Goal: Task Accomplishment & Management: Manage account settings

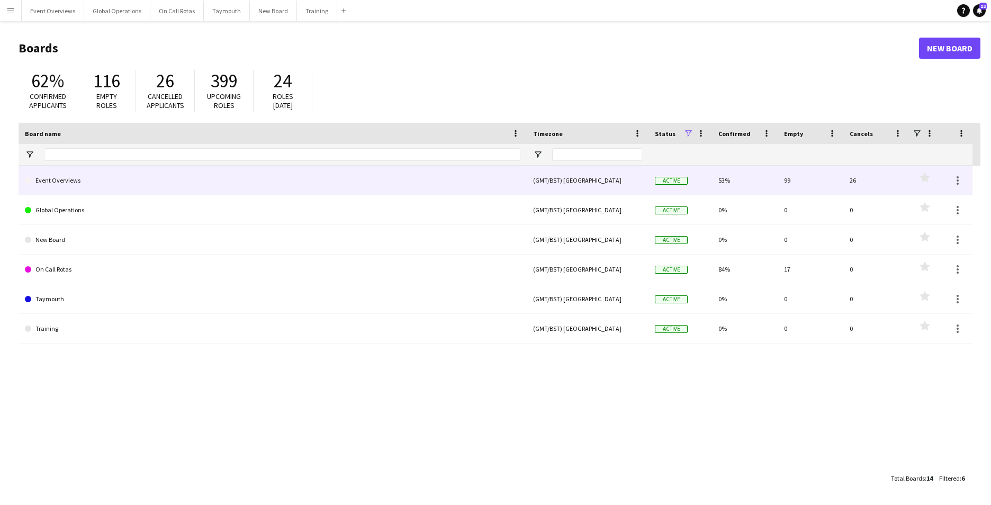
click at [56, 183] on link "Event Overviews" at bounding box center [273, 181] width 496 height 30
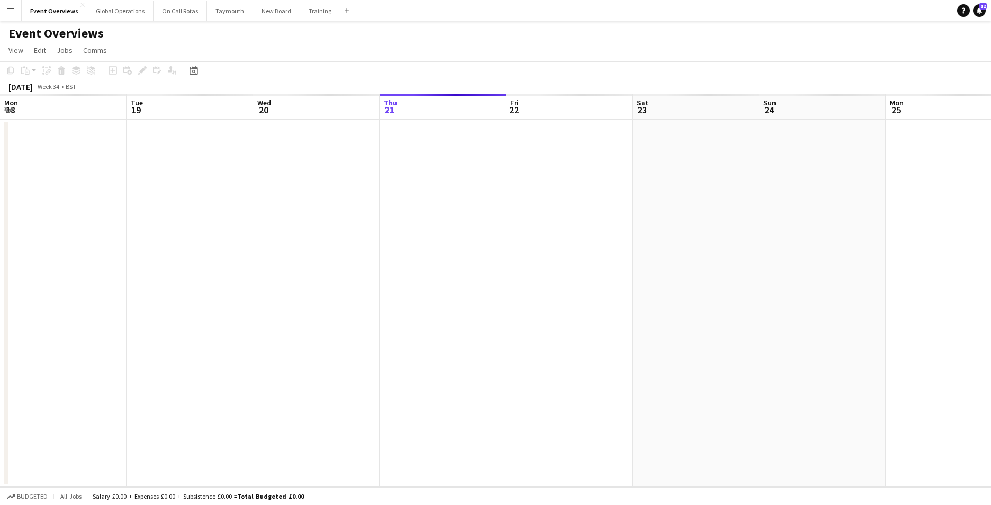
scroll to position [0, 253]
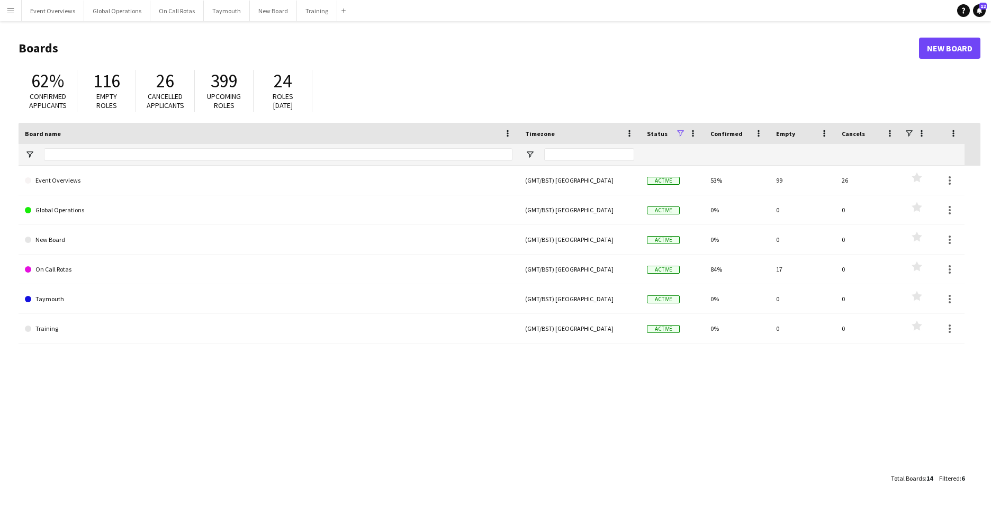
click at [11, 11] on app-icon "Menu" at bounding box center [10, 10] width 8 height 8
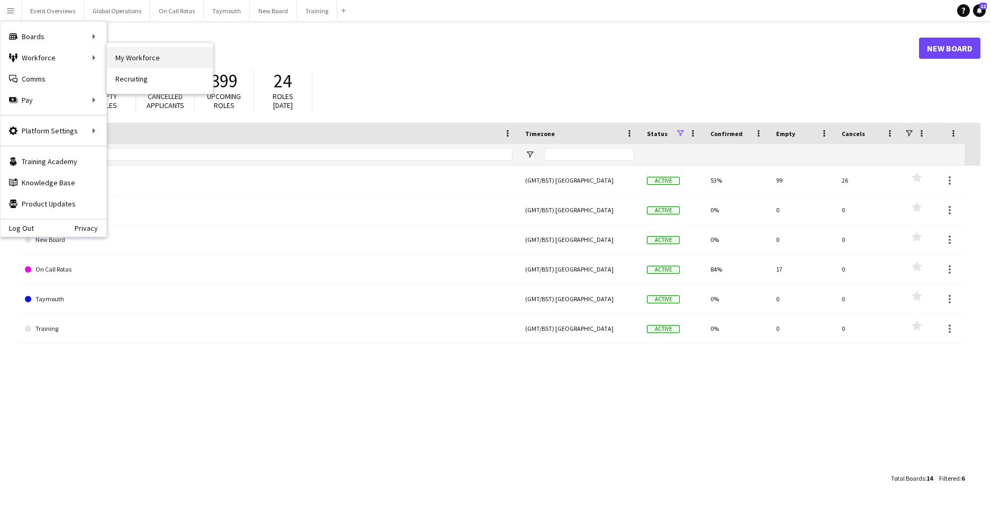
click at [136, 54] on link "My Workforce" at bounding box center [160, 57] width 106 height 21
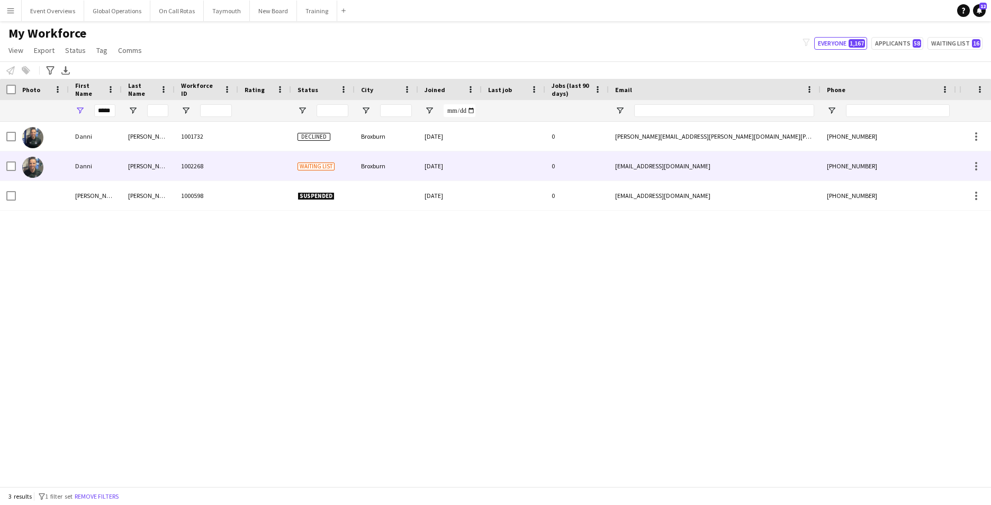
click at [81, 165] on div "Danni" at bounding box center [95, 165] width 53 height 29
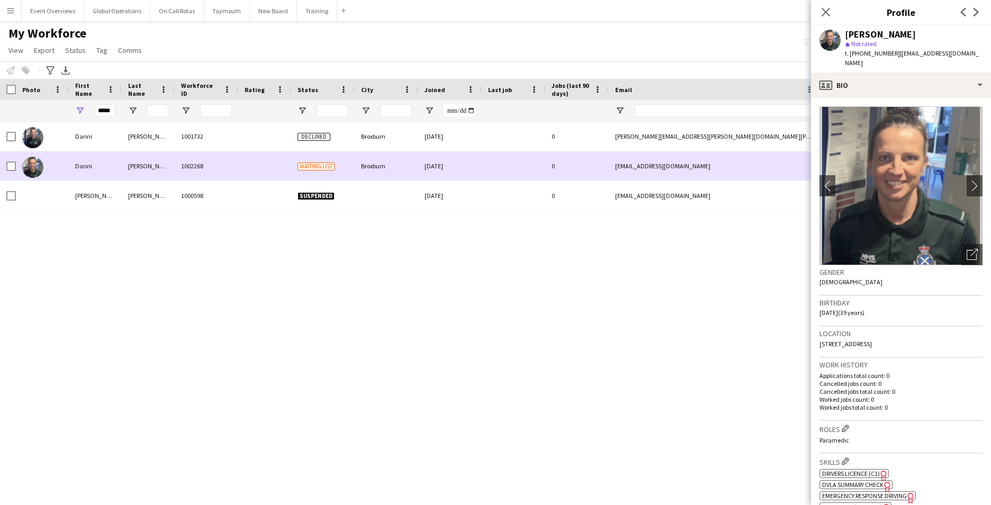
click at [78, 164] on div "Danni" at bounding box center [95, 165] width 53 height 29
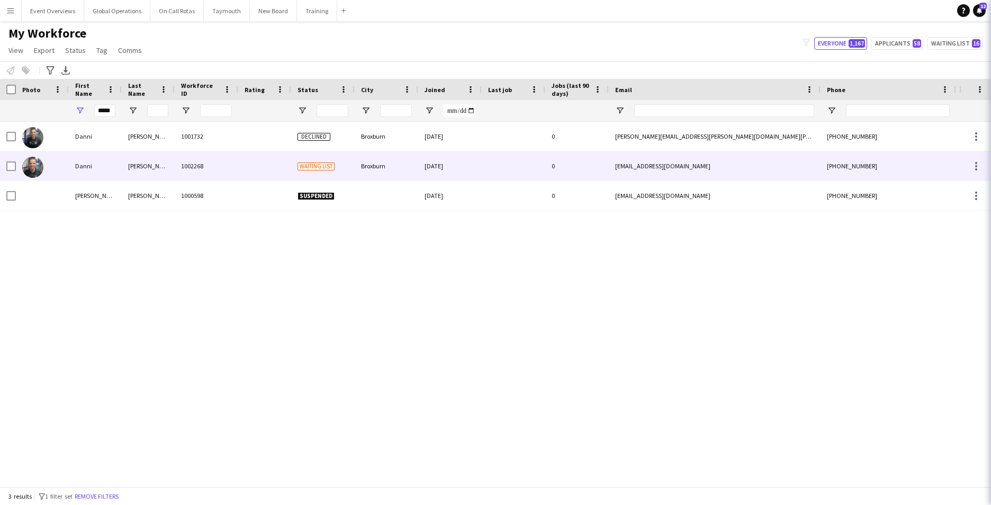
click at [78, 164] on div "Danni" at bounding box center [95, 165] width 53 height 29
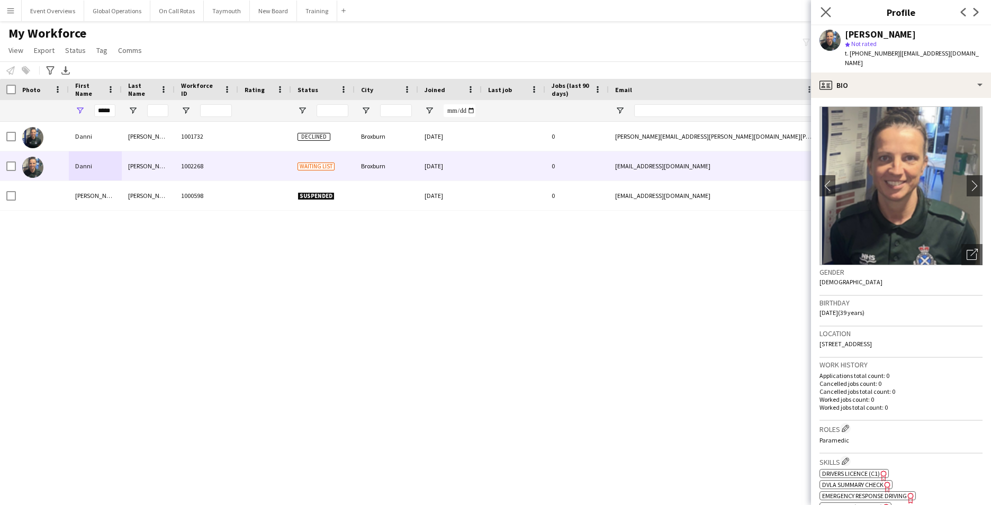
click at [820, 13] on app-icon "Close pop-in" at bounding box center [825, 12] width 15 height 15
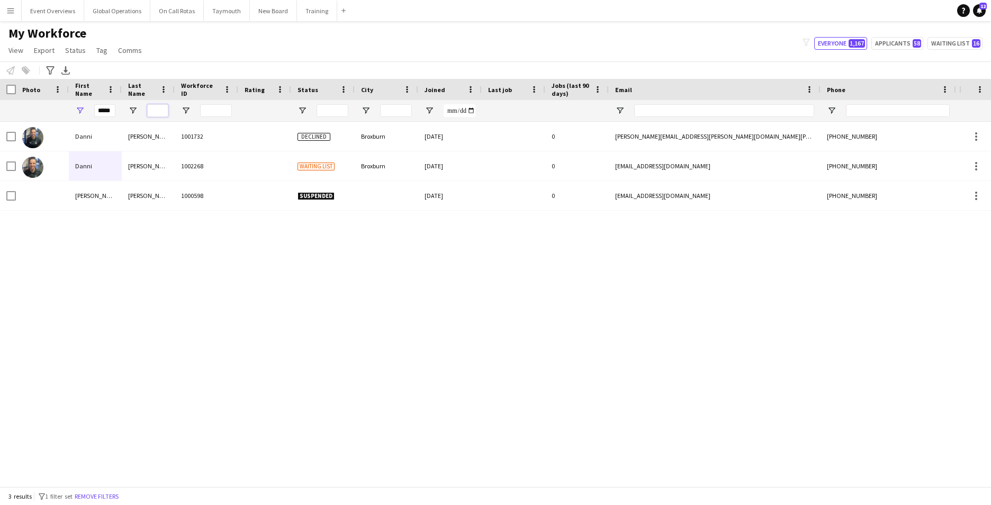
click at [153, 111] on input "Last Name Filter Input" at bounding box center [157, 110] width 21 height 13
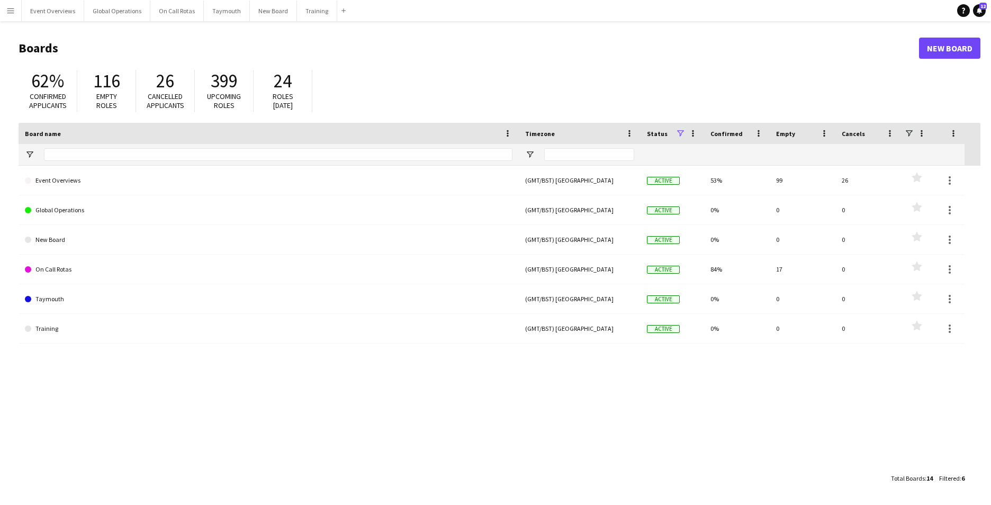
click at [11, 7] on app-icon "Menu" at bounding box center [10, 10] width 8 height 8
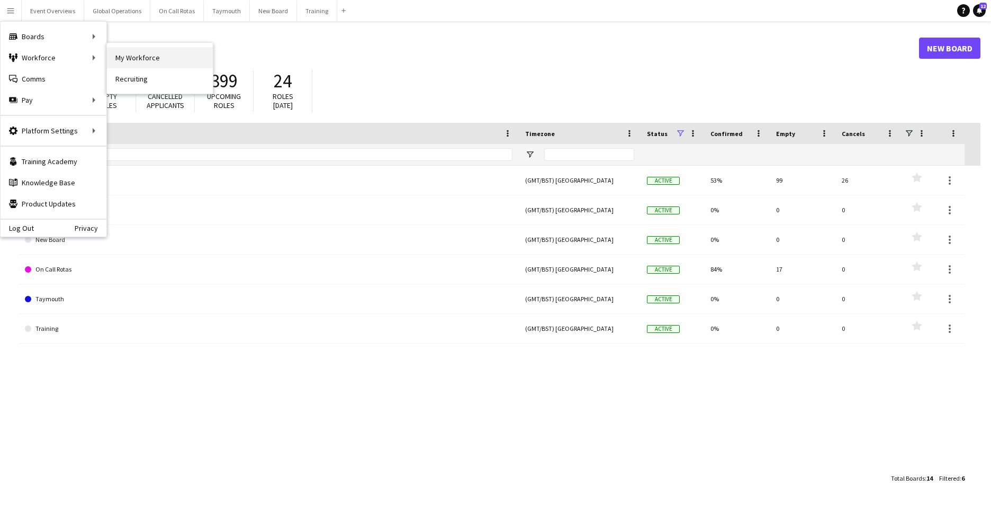
click at [136, 62] on link "My Workforce" at bounding box center [160, 57] width 106 height 21
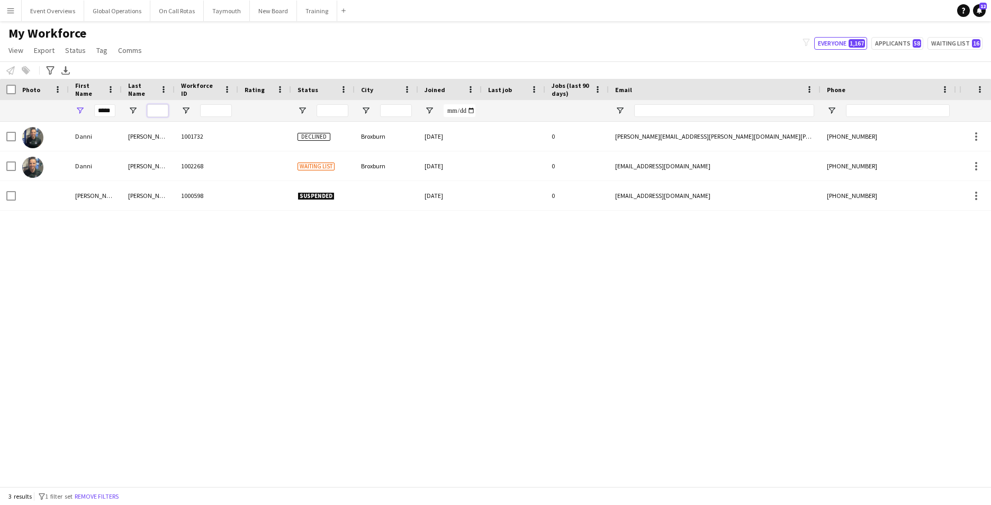
click at [157, 107] on input "Last Name Filter Input" at bounding box center [157, 110] width 21 height 13
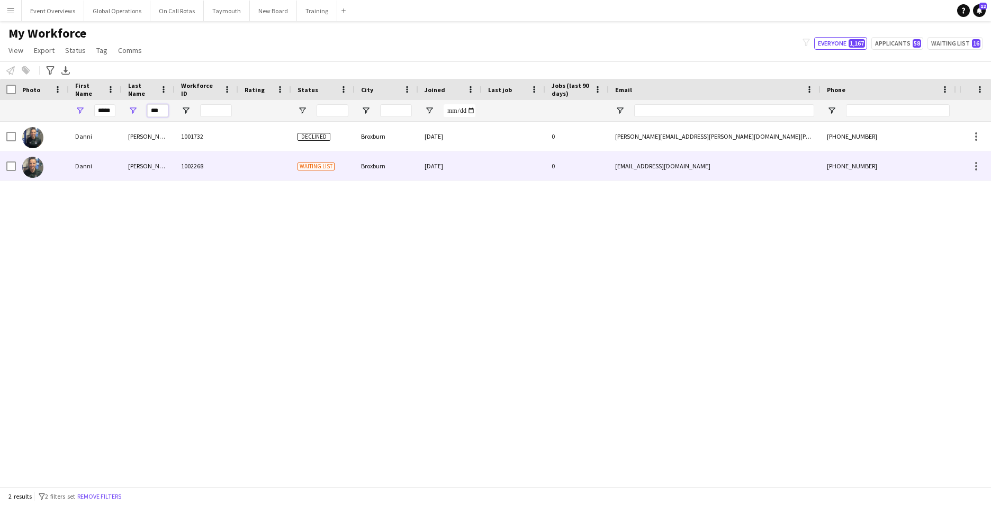
type input "***"
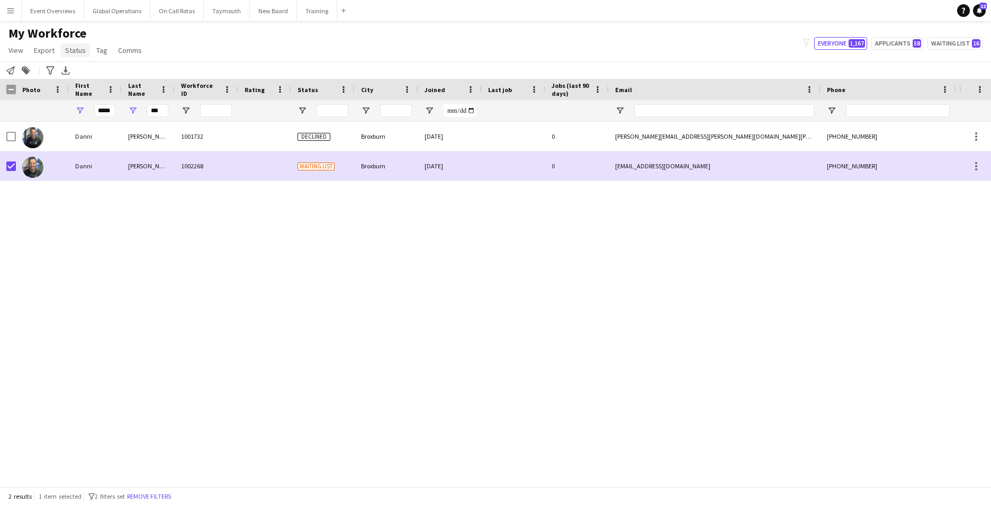
click at [78, 47] on span "Status" at bounding box center [75, 51] width 21 height 10
click at [76, 69] on span "Edit" at bounding box center [75, 73] width 12 height 10
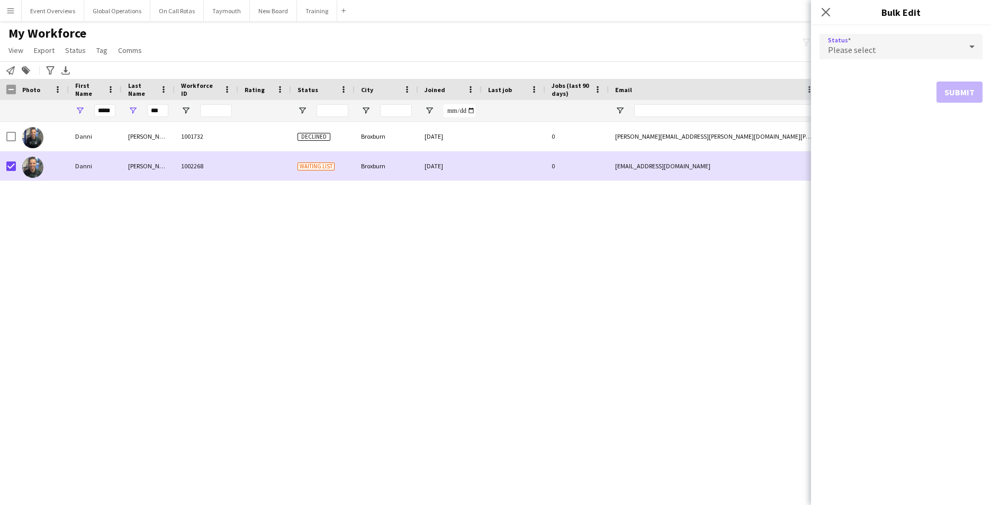
click at [972, 46] on icon at bounding box center [971, 47] width 5 height 3
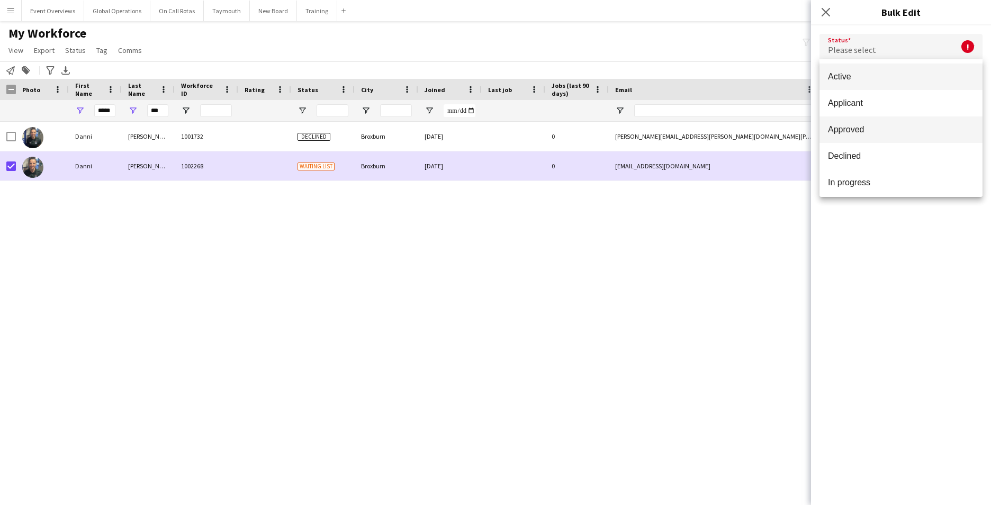
click at [863, 127] on span "Approved" at bounding box center [901, 129] width 146 height 10
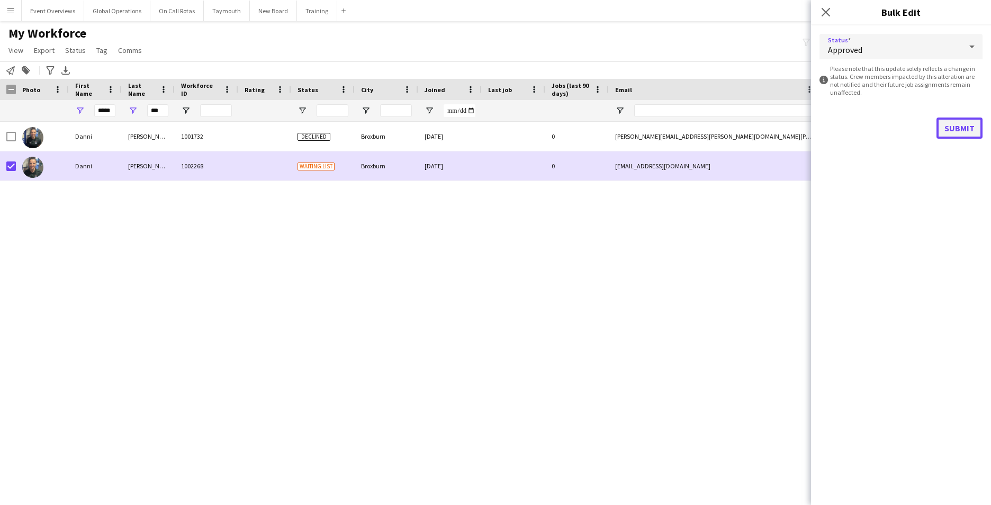
click at [957, 125] on button "Submit" at bounding box center [960, 128] width 46 height 21
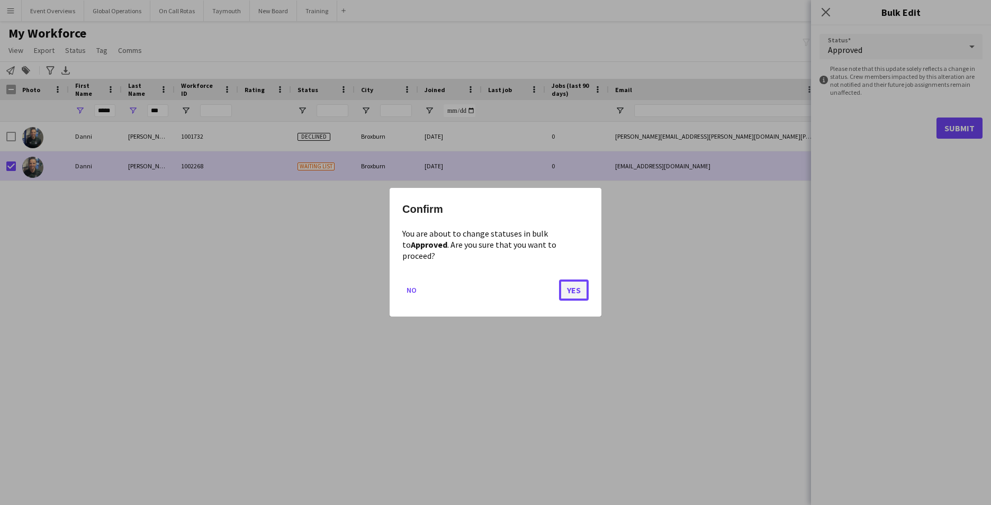
click at [575, 282] on button "Yes" at bounding box center [574, 290] width 30 height 21
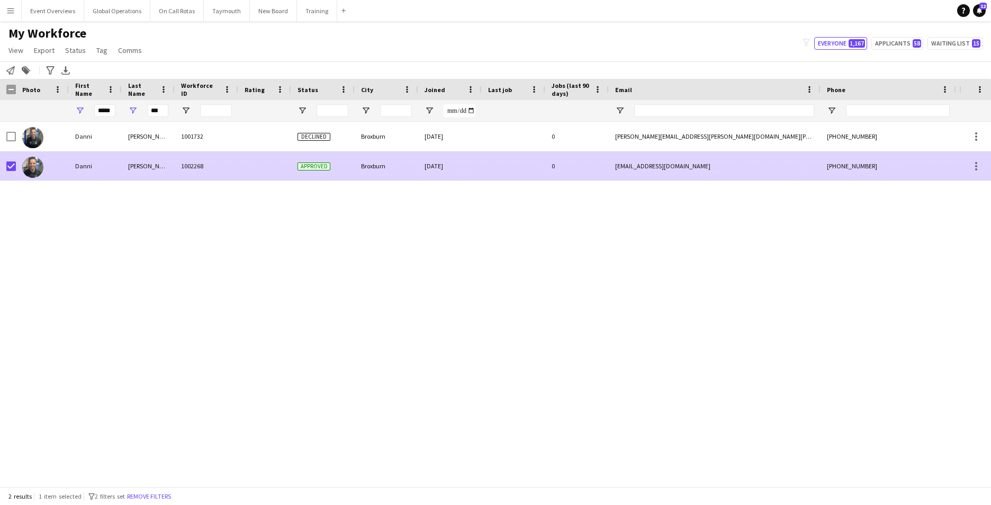
click at [79, 165] on div "Danni" at bounding box center [95, 165] width 53 height 29
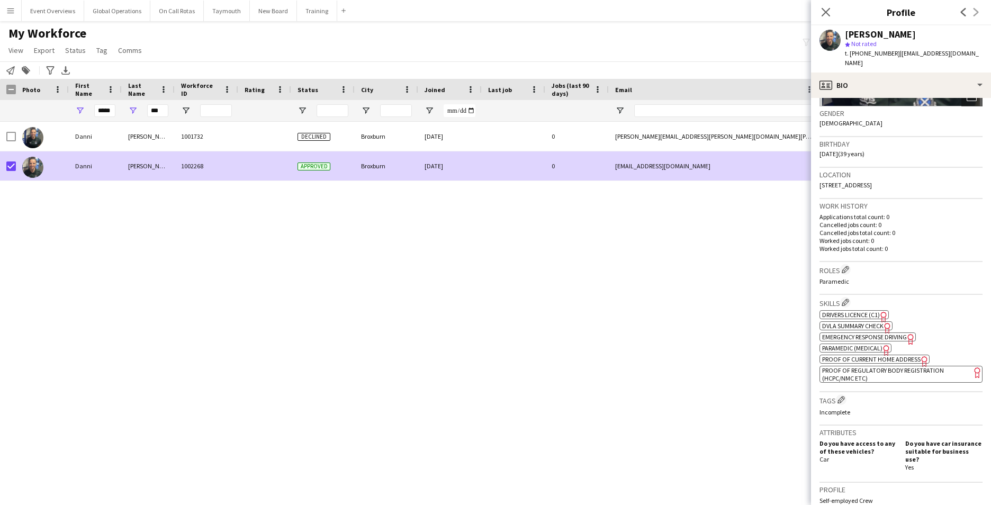
scroll to position [371, 0]
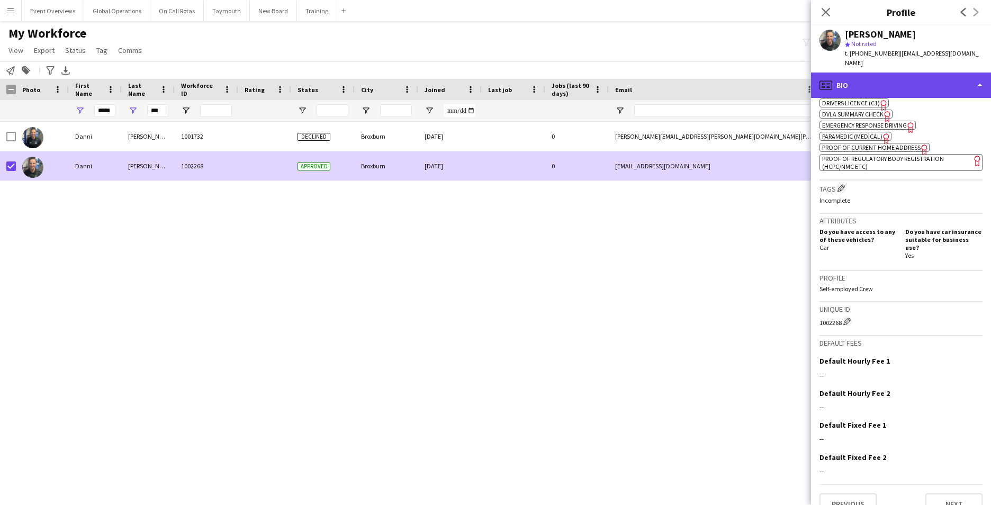
click at [979, 73] on div "profile Bio" at bounding box center [901, 85] width 180 height 25
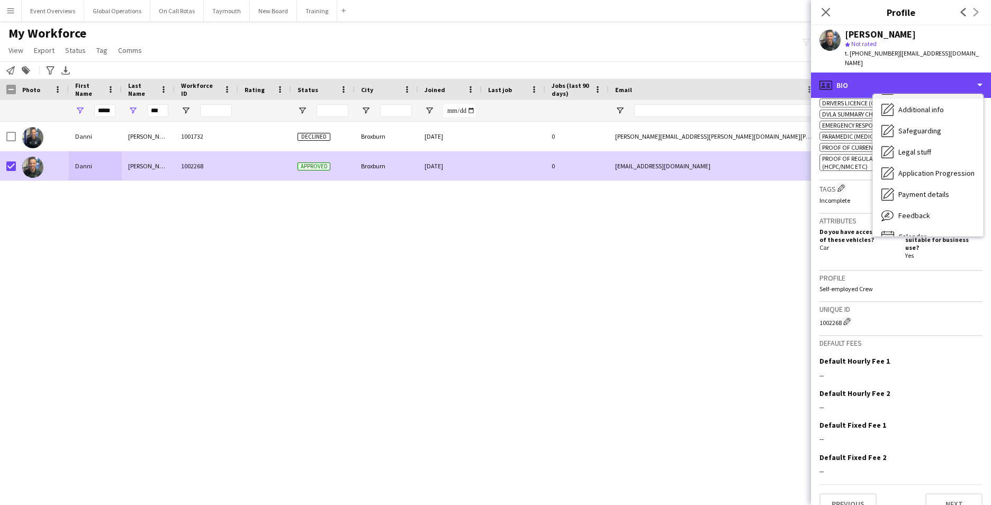
scroll to position [184, 0]
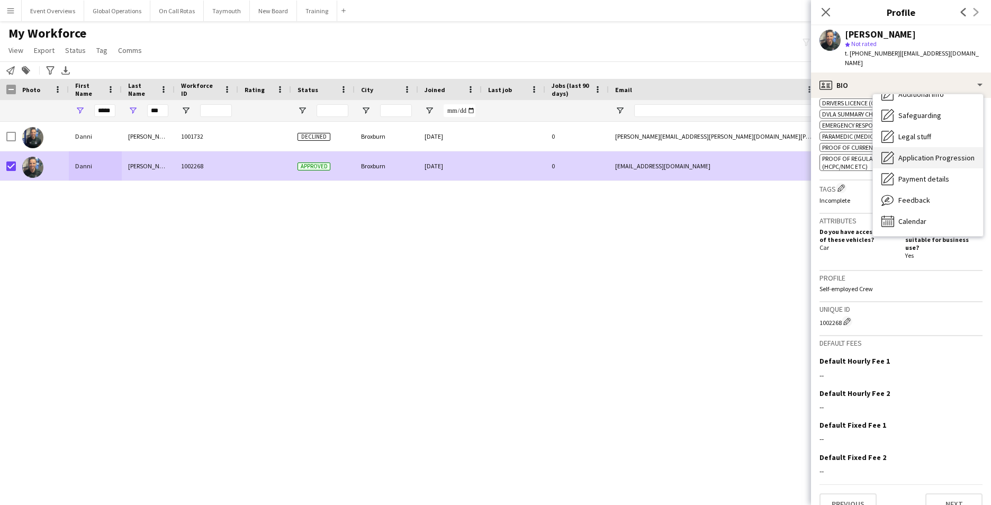
click at [949, 153] on span "Application Progression" at bounding box center [936, 158] width 76 height 10
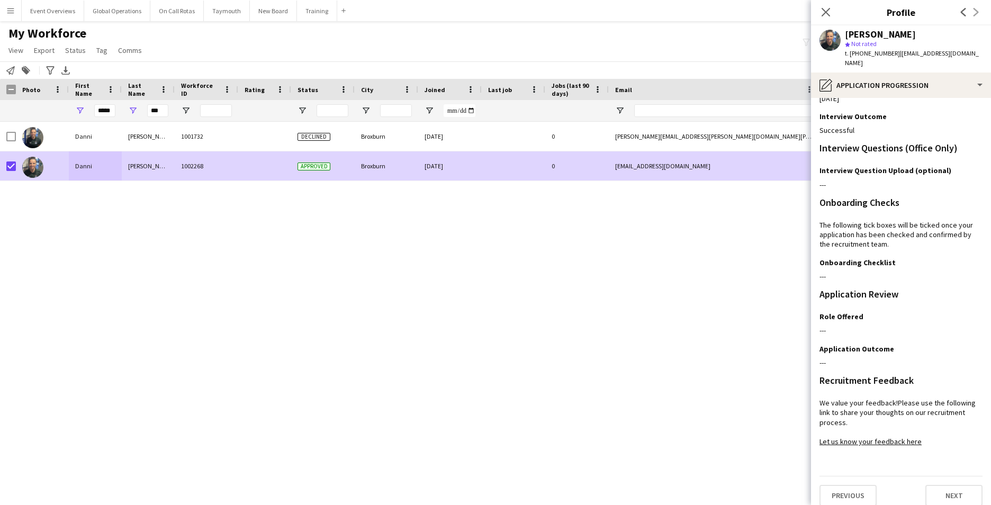
scroll to position [0, 0]
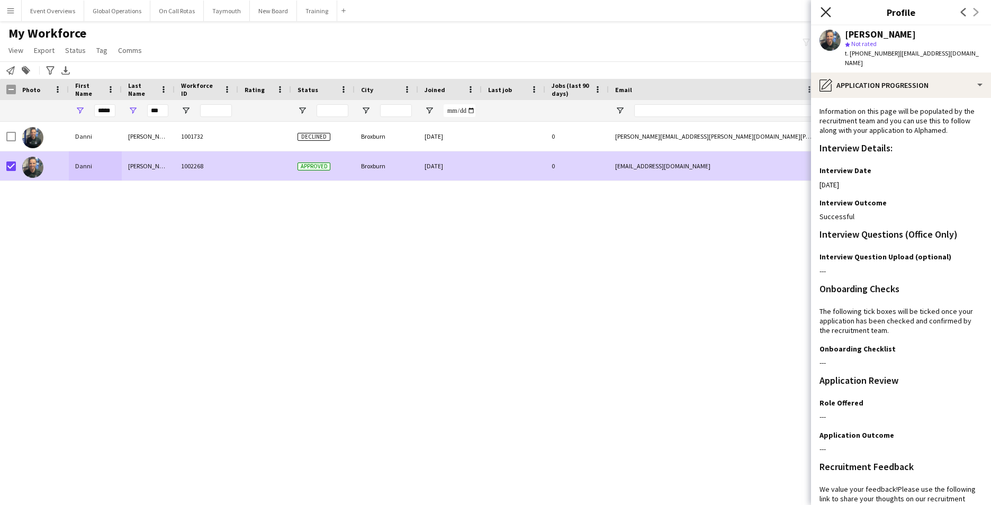
click at [825, 7] on icon "Close pop-in" at bounding box center [826, 12] width 10 height 10
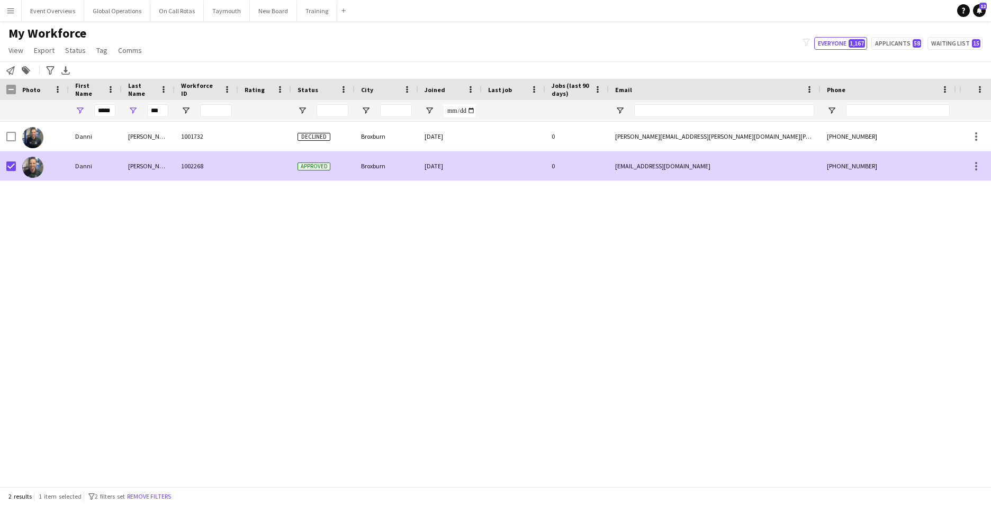
click at [82, 164] on div "Danni" at bounding box center [95, 165] width 53 height 29
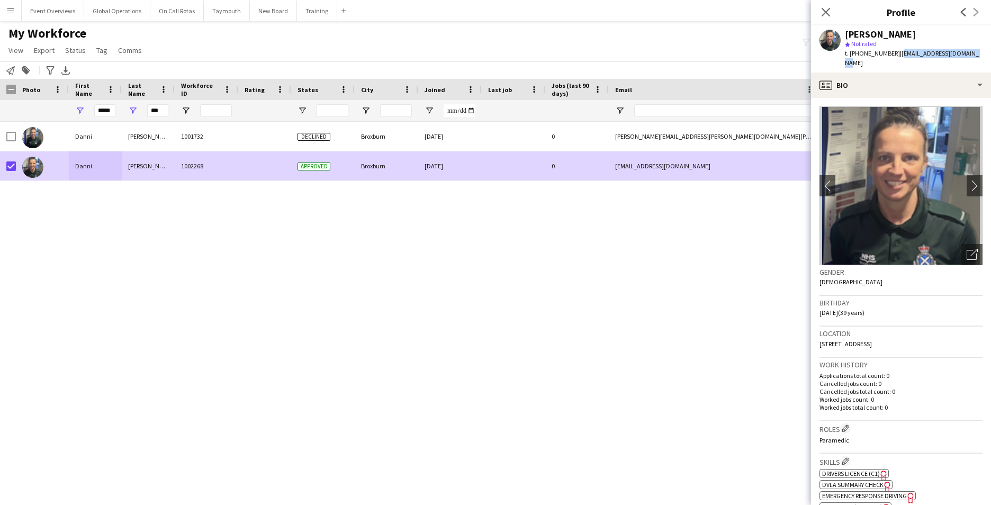
drag, startPoint x: 967, startPoint y: 53, endPoint x: 896, endPoint y: 51, distance: 71.0
click at [896, 51] on span "| [EMAIL_ADDRESS][DOMAIN_NAME]" at bounding box center [912, 57] width 134 height 17
copy span "[EMAIL_ADDRESS][DOMAIN_NAME]"
click at [113, 112] on input "*****" at bounding box center [104, 110] width 21 height 13
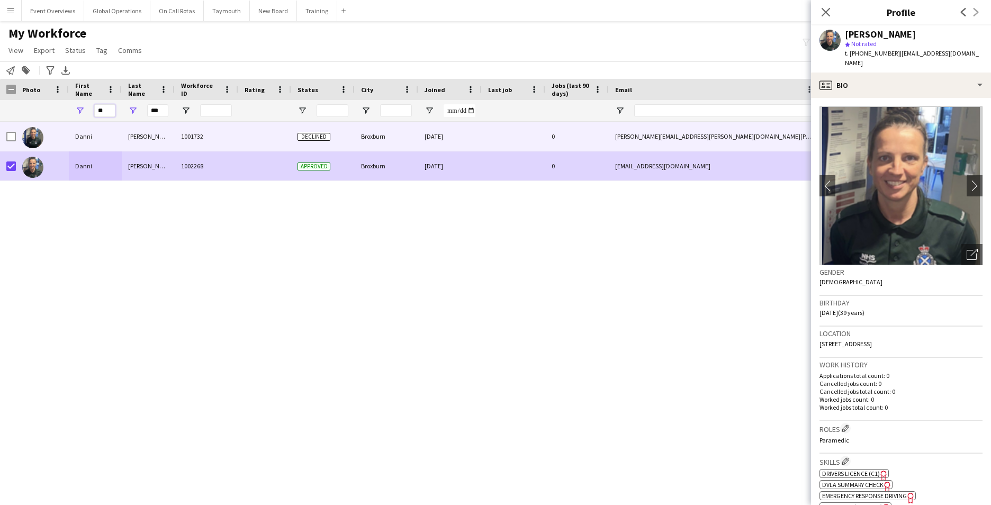
type input "*"
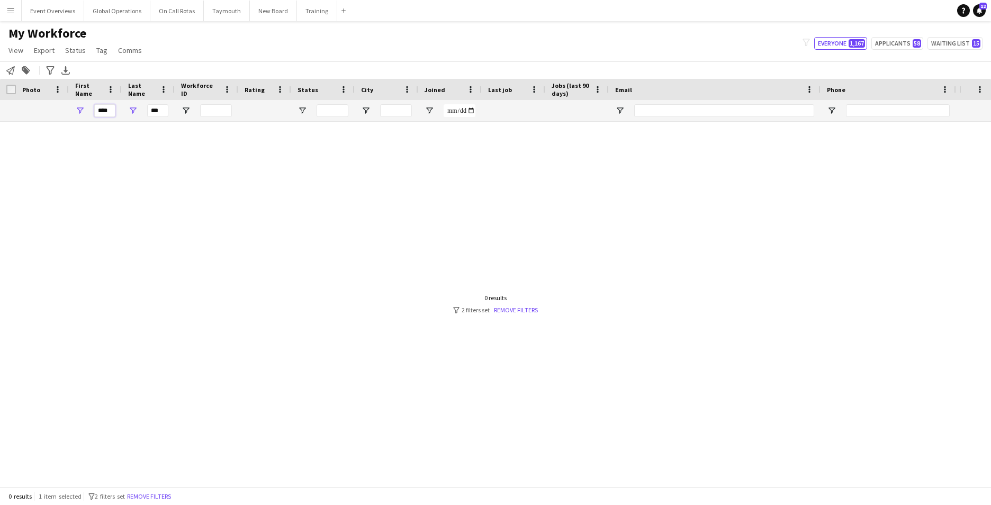
type input "****"
drag, startPoint x: 161, startPoint y: 107, endPoint x: 166, endPoint y: 110, distance: 5.5
click at [161, 107] on input "***" at bounding box center [157, 110] width 21 height 13
type input "*"
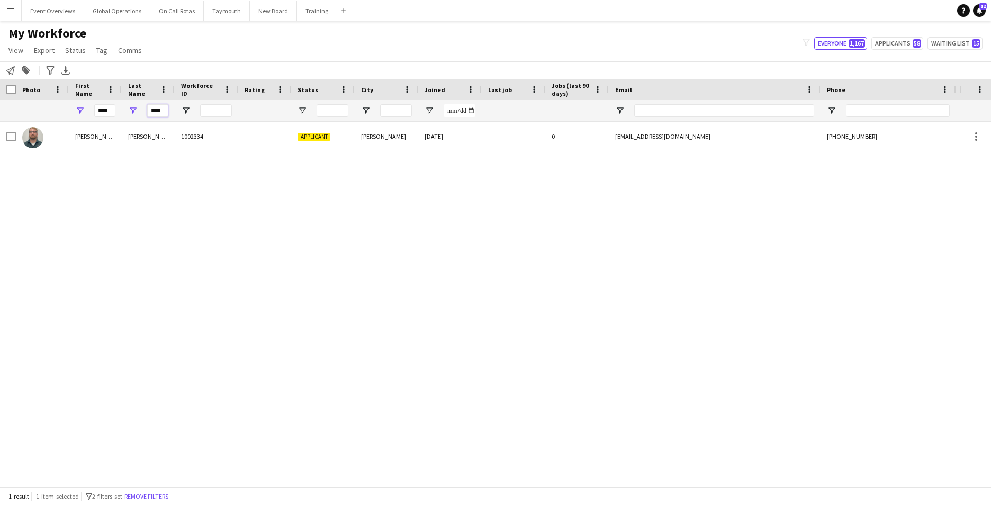
type input "****"
click at [48, 254] on div "[PERSON_NAME] 1002334 Applicant [PERSON_NAME] [DATE] 0 [EMAIL_ADDRESS][DOMAIN_N…" at bounding box center [479, 300] width 959 height 357
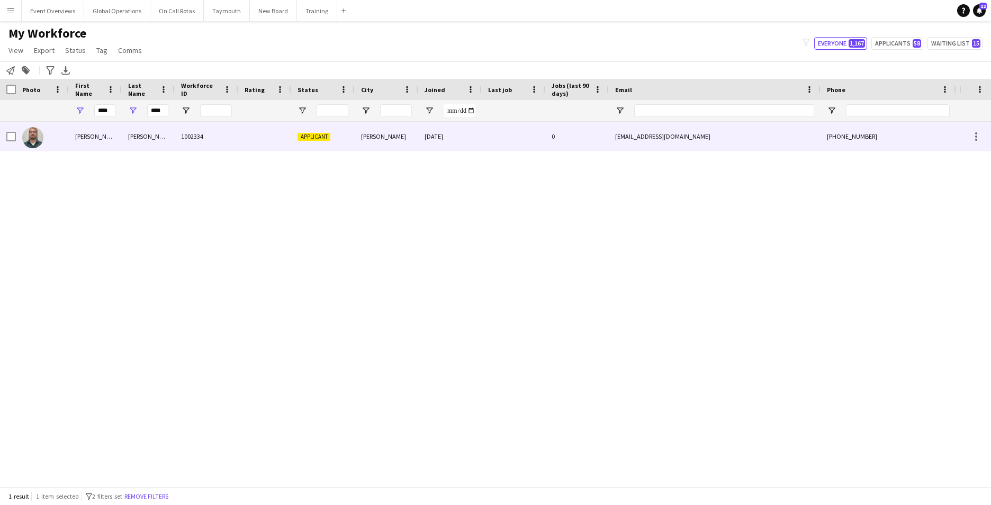
click at [75, 133] on div "[PERSON_NAME]" at bounding box center [95, 136] width 53 height 29
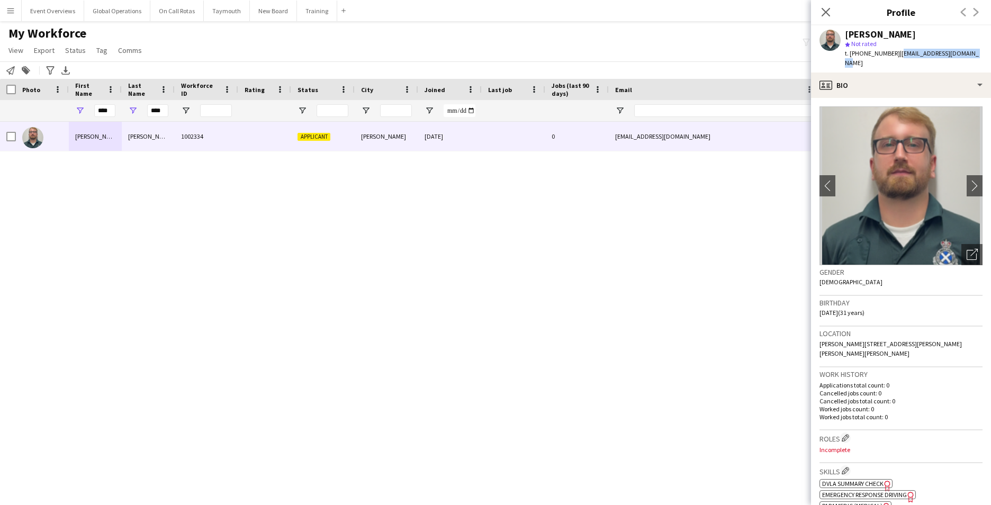
drag, startPoint x: 966, startPoint y: 53, endPoint x: 895, endPoint y: 58, distance: 70.5
click at [895, 58] on div "[PERSON_NAME] star Not rated t. [PHONE_NUMBER] | [EMAIL_ADDRESS][DOMAIN_NAME]" at bounding box center [901, 48] width 180 height 47
copy span "[EMAIL_ADDRESS][DOMAIN_NAME]"
click at [830, 7] on icon "Close pop-in" at bounding box center [826, 12] width 10 height 10
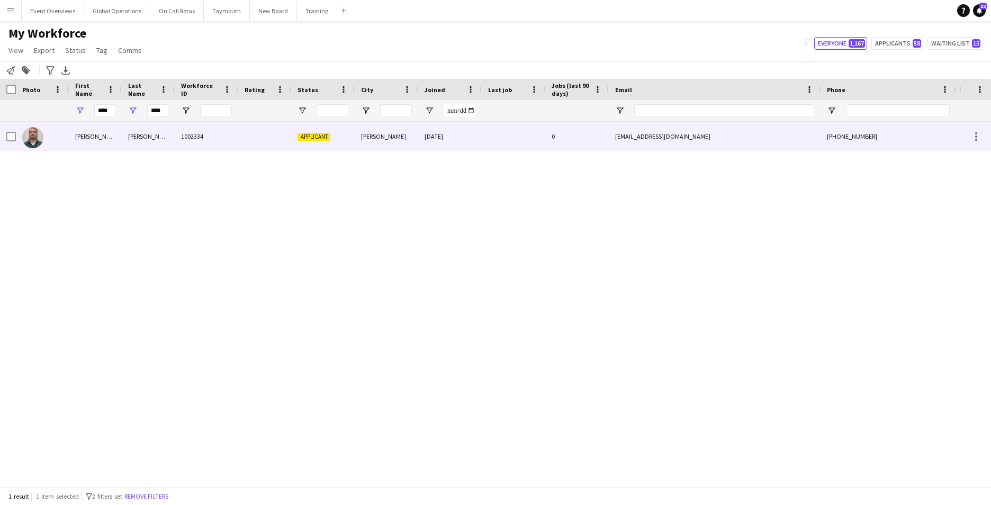
click at [77, 136] on div "[PERSON_NAME]" at bounding box center [95, 136] width 53 height 29
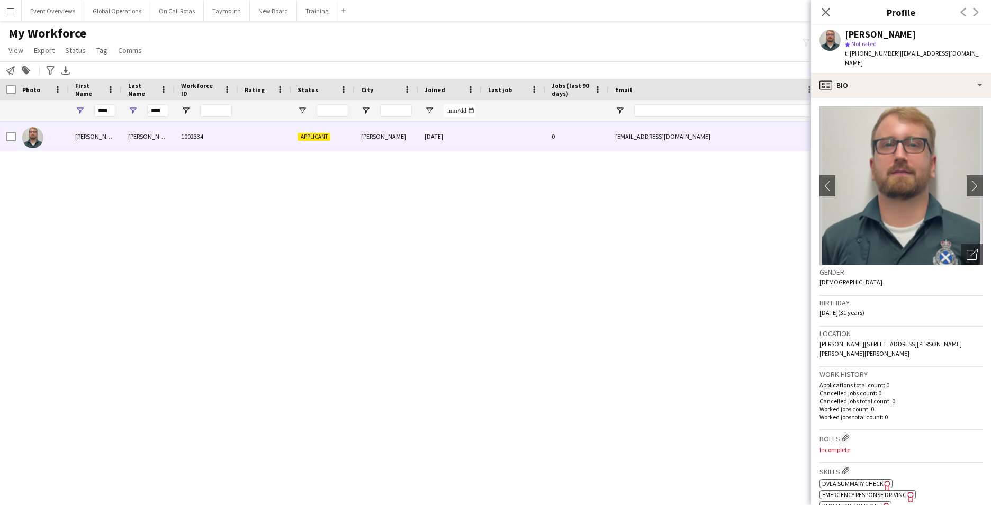
click at [327, 229] on div "[PERSON_NAME] 1002334 Applicant [PERSON_NAME] [DATE] 0 [EMAIL_ADDRESS][DOMAIN_N…" at bounding box center [479, 300] width 959 height 357
click at [826, 8] on icon "Close pop-in" at bounding box center [826, 12] width 10 height 10
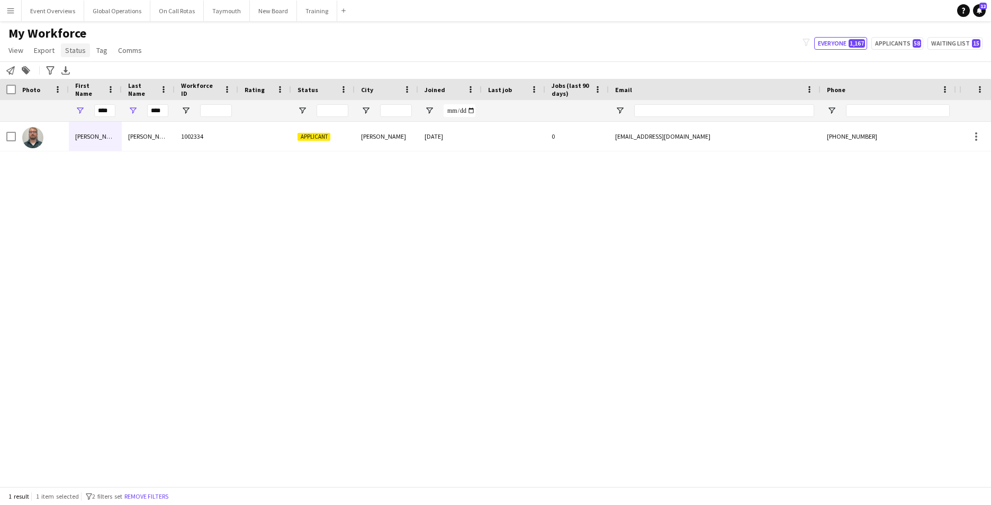
click at [74, 52] on span "Status" at bounding box center [75, 51] width 21 height 10
click at [75, 70] on span "Edit" at bounding box center [75, 73] width 12 height 10
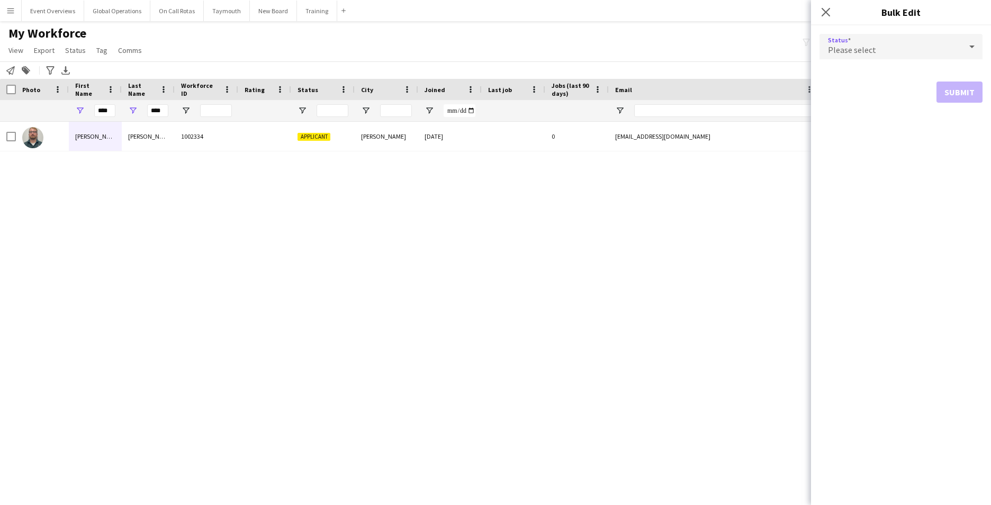
click at [944, 43] on div "Please select" at bounding box center [891, 46] width 142 height 25
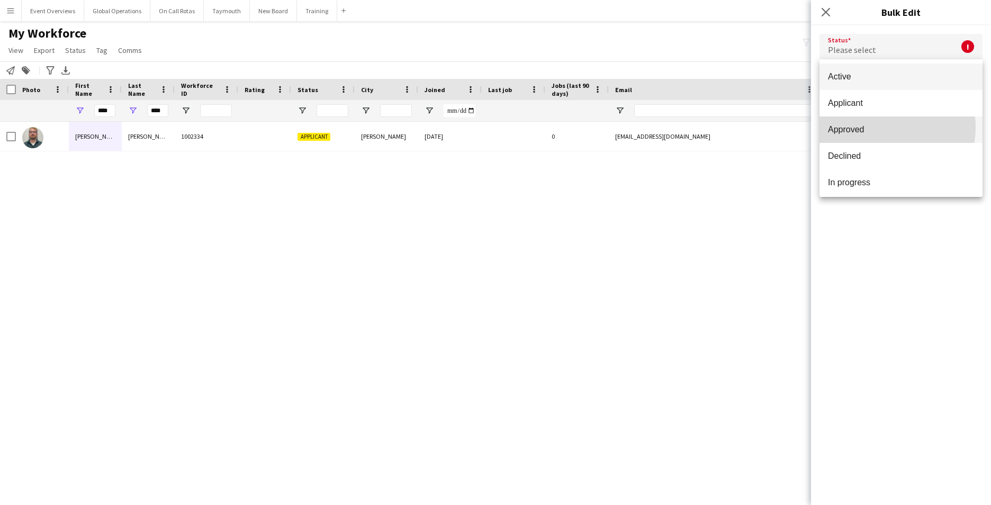
click at [871, 127] on span "Approved" at bounding box center [901, 129] width 146 height 10
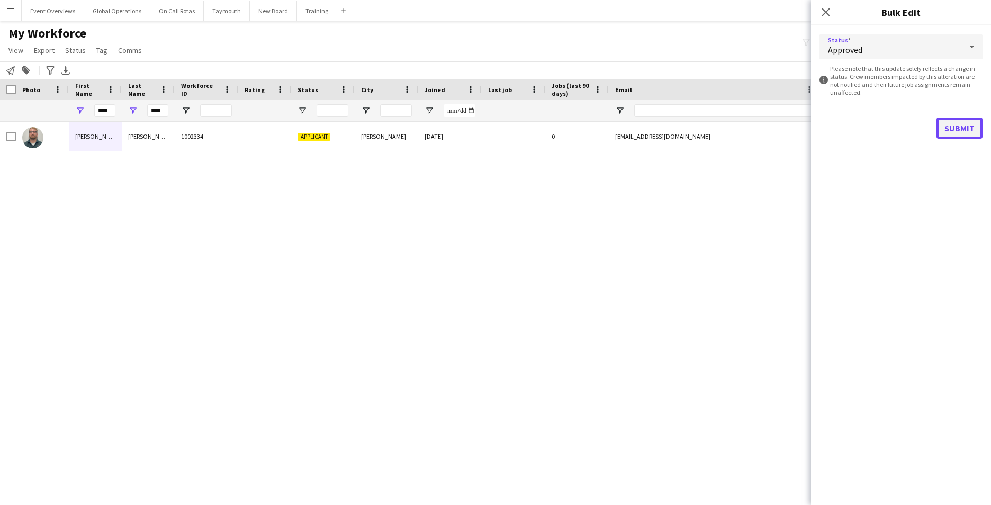
click at [957, 126] on button "Submit" at bounding box center [960, 128] width 46 height 21
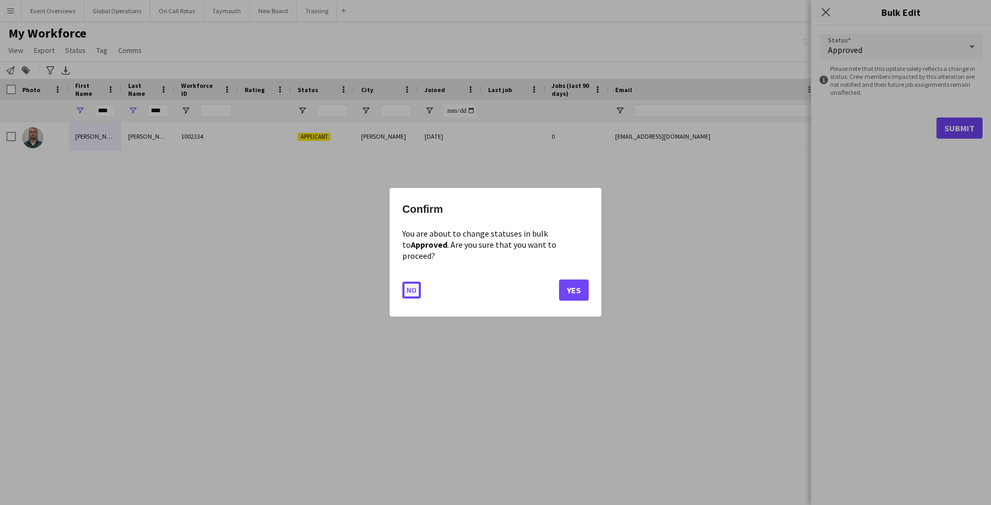
click at [409, 287] on button "No" at bounding box center [411, 290] width 19 height 17
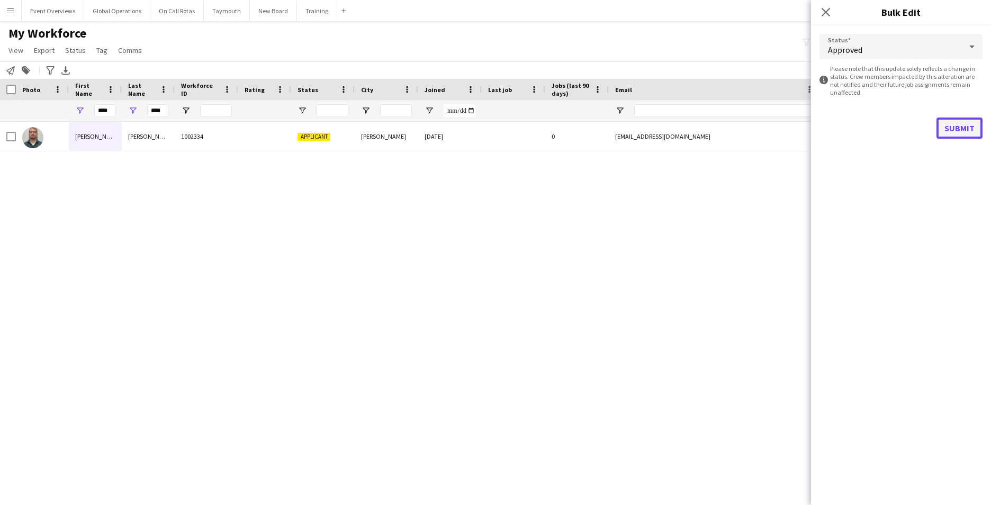
click at [964, 127] on button "Submit" at bounding box center [960, 128] width 46 height 21
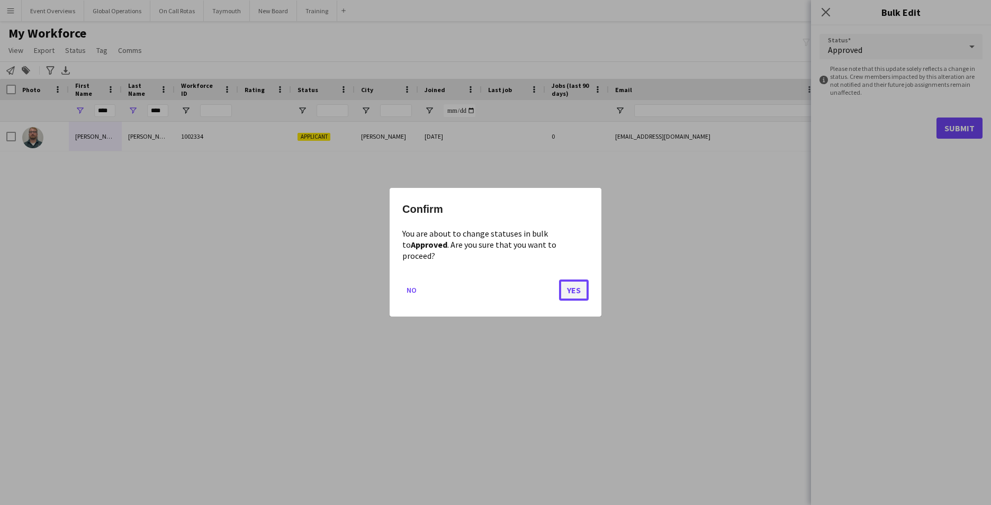
click at [569, 285] on button "Yes" at bounding box center [574, 290] width 30 height 21
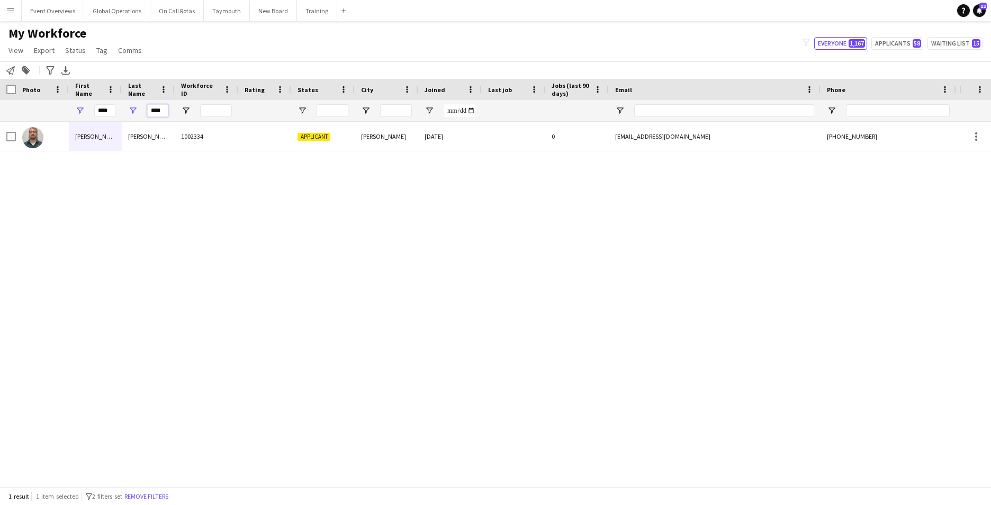
click at [167, 110] on input "****" at bounding box center [157, 110] width 21 height 13
click at [58, 221] on div "[PERSON_NAME] 1002334 Applicant [PERSON_NAME] [DATE] 0 [EMAIL_ADDRESS][DOMAIN_N…" at bounding box center [479, 300] width 959 height 357
click at [14, 8] on app-icon "Menu" at bounding box center [10, 10] width 8 height 8
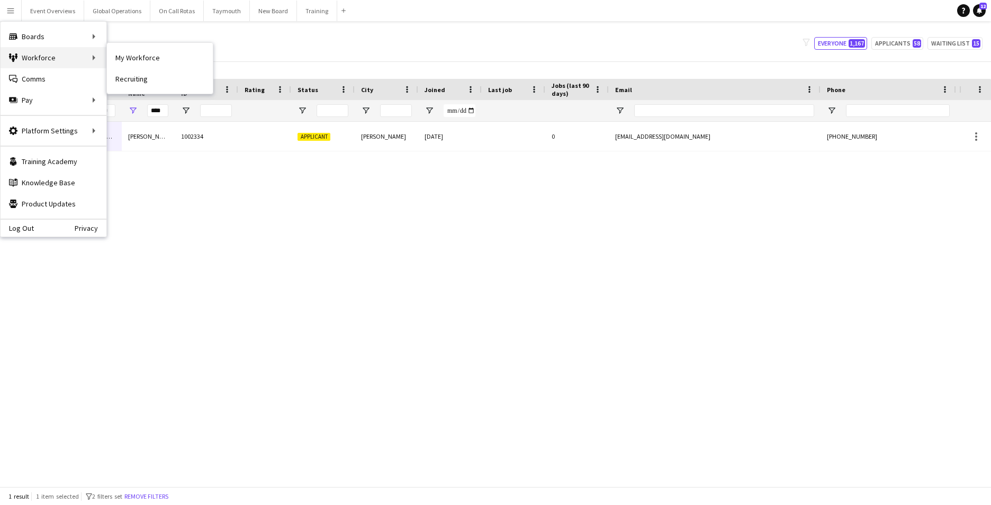
click at [40, 53] on div "Workforce Workforce" at bounding box center [54, 57] width 106 height 21
click at [93, 59] on div "Workforce Workforce" at bounding box center [54, 57] width 106 height 21
click at [122, 53] on link "My Workforce" at bounding box center [160, 57] width 106 height 21
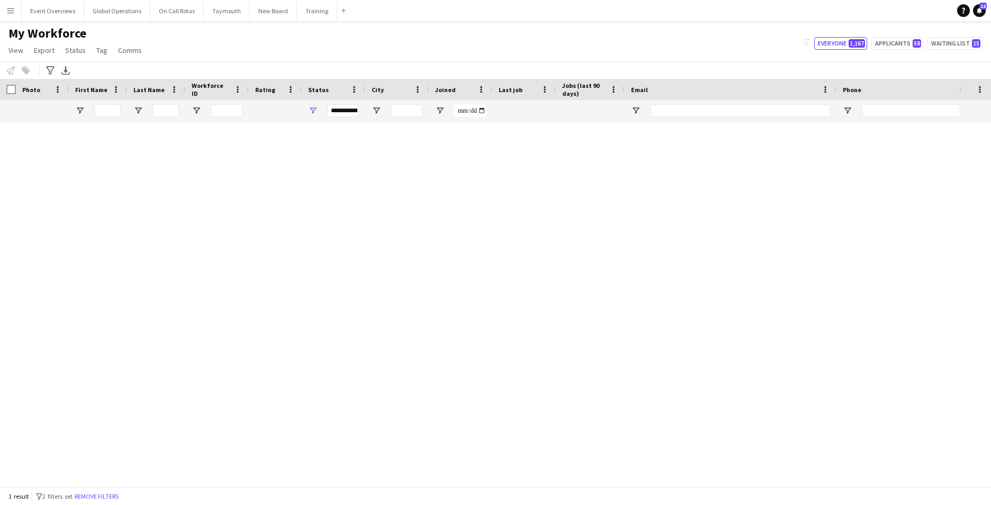
type input "****"
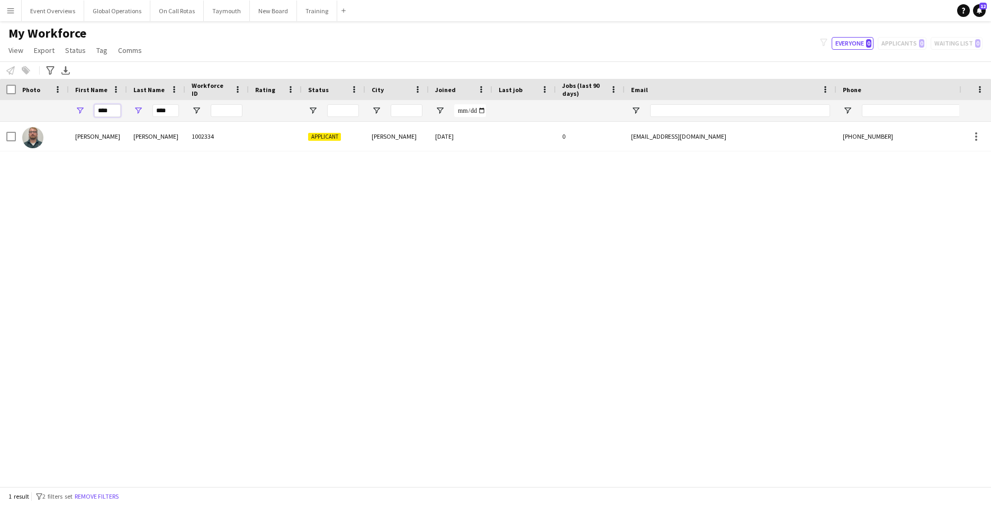
click at [114, 111] on input "****" at bounding box center [107, 110] width 26 height 13
type input "*"
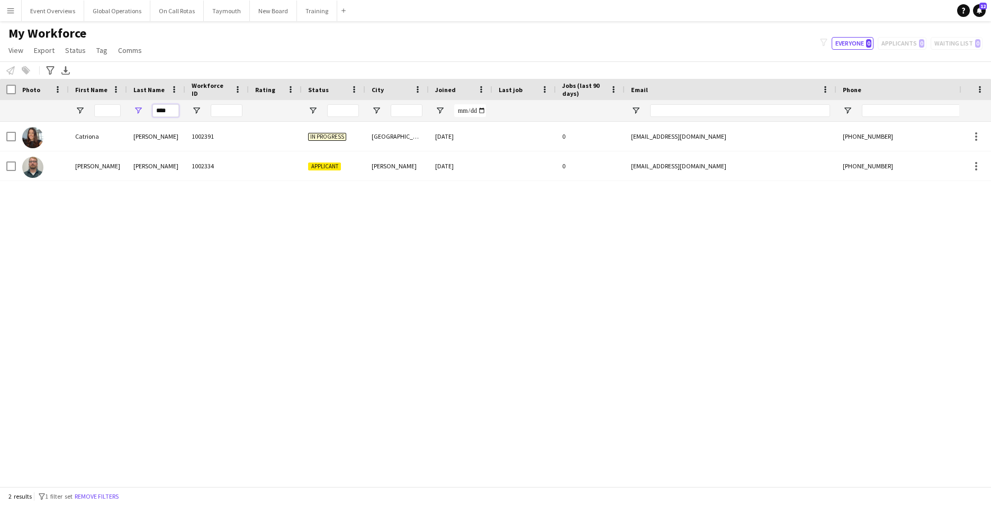
click at [173, 110] on input "****" at bounding box center [165, 110] width 26 height 13
type input "*"
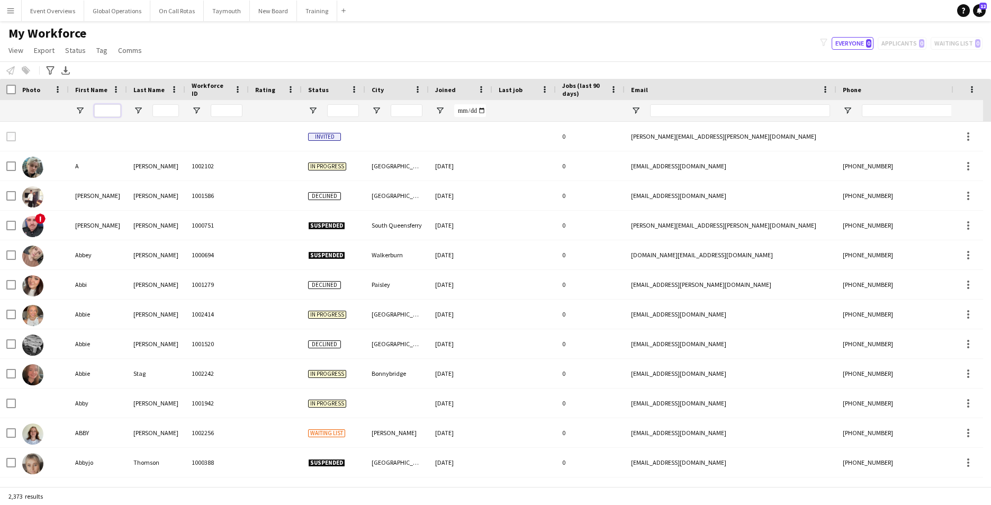
click at [101, 109] on input "First Name Filter Input" at bounding box center [107, 110] width 26 height 13
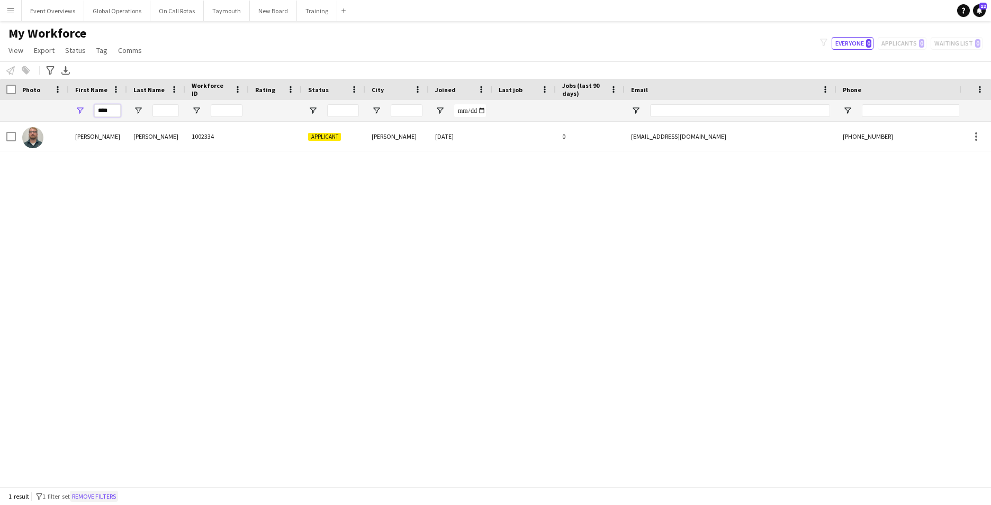
type input "****"
click at [114, 494] on button "Remove filters" at bounding box center [94, 497] width 48 height 12
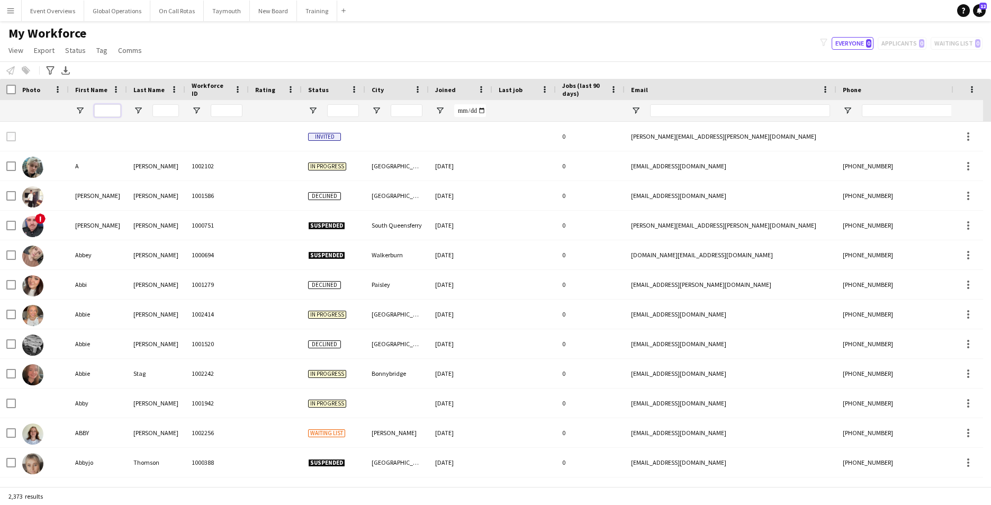
click at [110, 107] on input "First Name Filter Input" at bounding box center [107, 110] width 26 height 13
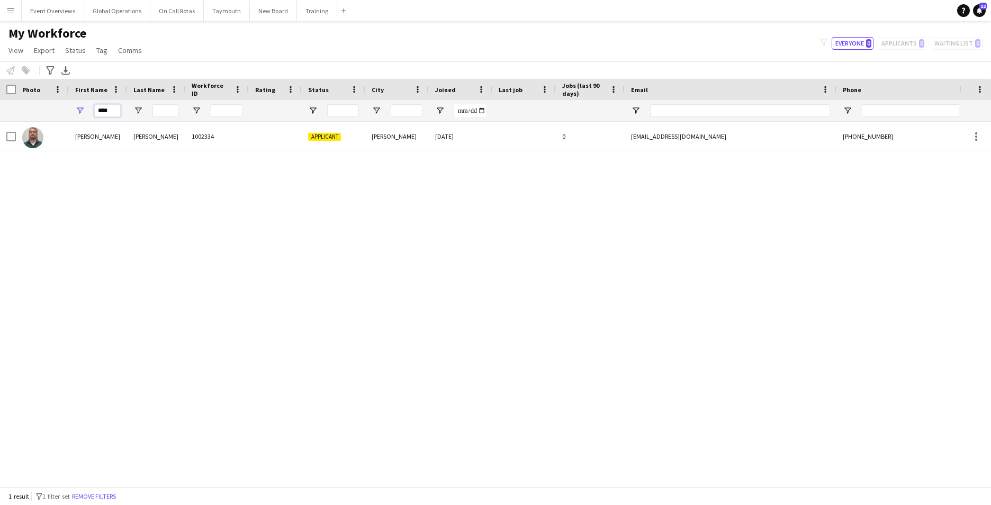
type input "****"
click at [165, 106] on input "Last Name Filter Input" at bounding box center [165, 110] width 26 height 13
type input "******"
click at [200, 290] on div "[PERSON_NAME] 1002334 Applicant [PERSON_NAME] [DATE] 0 [EMAIL_ADDRESS][DOMAIN_N…" at bounding box center [479, 300] width 959 height 357
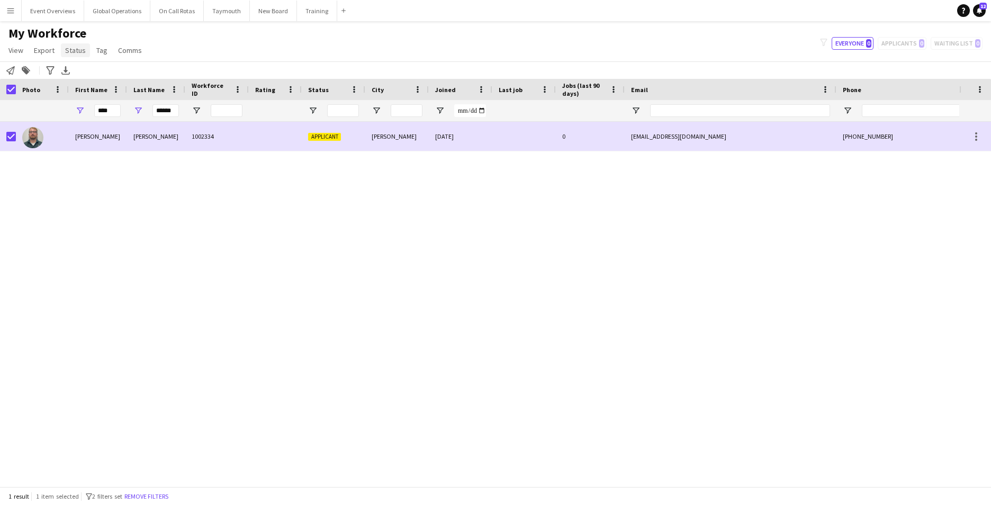
click at [77, 50] on span "Status" at bounding box center [75, 51] width 21 height 10
click at [86, 75] on link "Edit" at bounding box center [98, 73] width 74 height 22
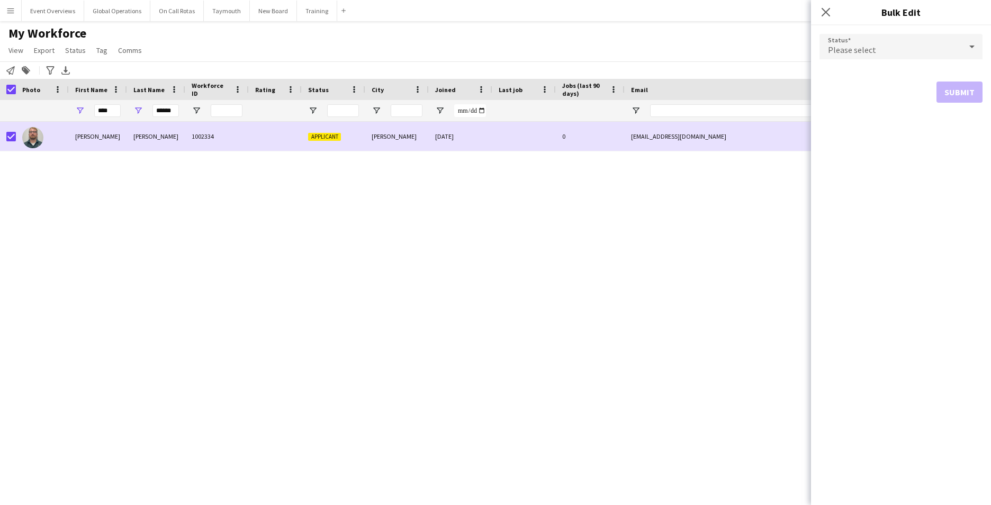
click at [907, 52] on div "Please select" at bounding box center [891, 46] width 142 height 25
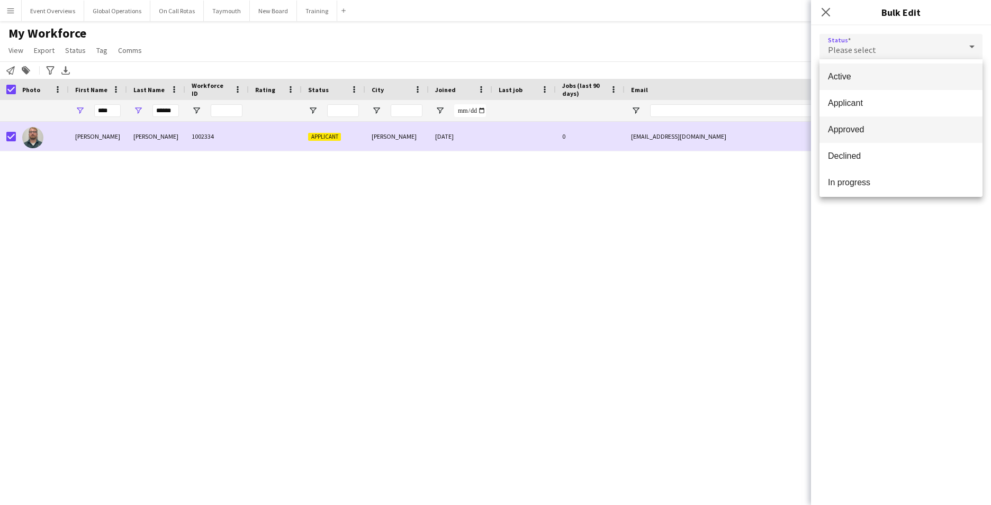
click at [866, 126] on span "Approved" at bounding box center [901, 129] width 146 height 10
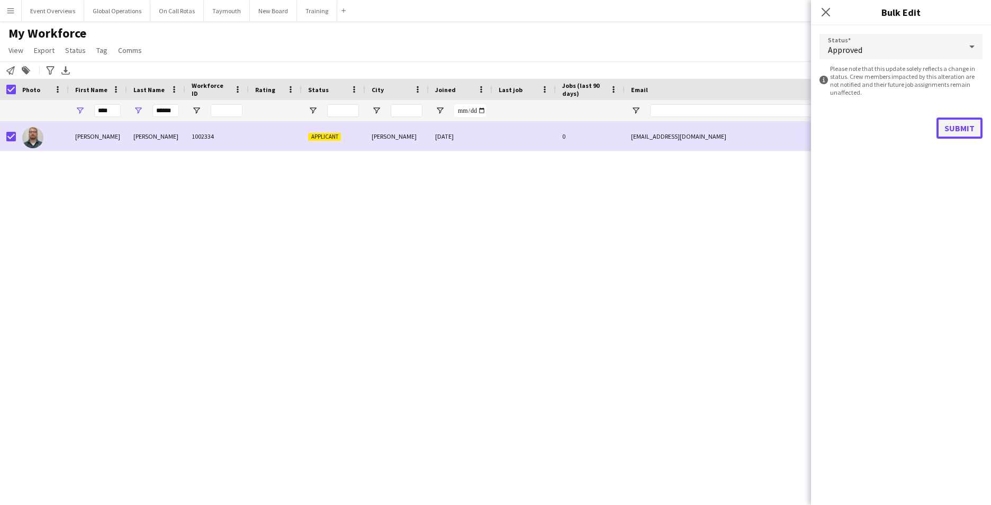
click at [959, 126] on button "Submit" at bounding box center [960, 128] width 46 height 21
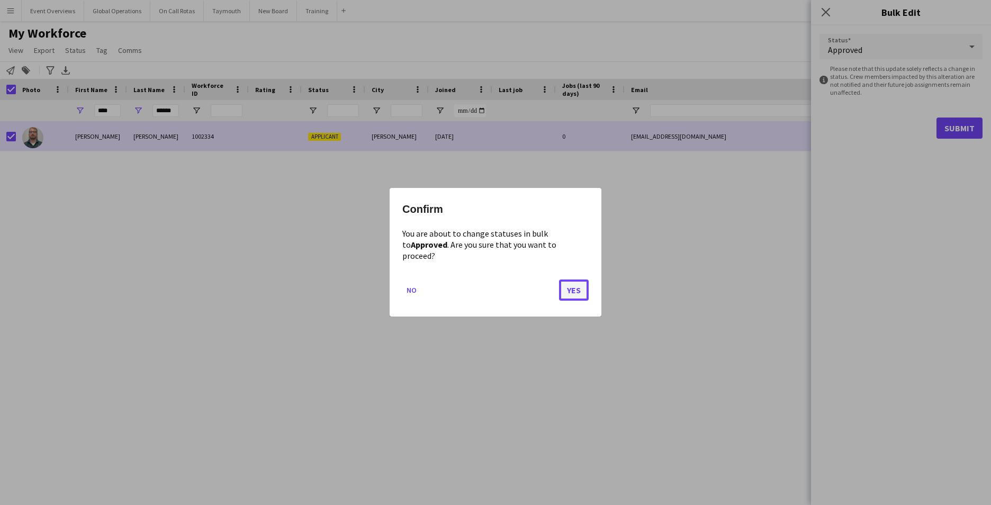
click at [572, 282] on button "Yes" at bounding box center [574, 290] width 30 height 21
